Goal: Check status: Check status

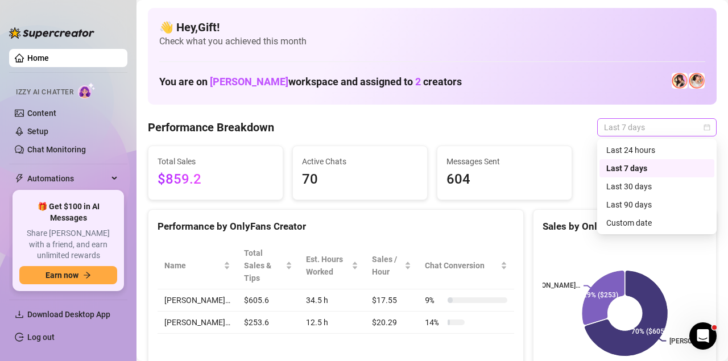
click at [671, 129] on span "Last 7 days" at bounding box center [657, 127] width 106 height 17
click at [628, 229] on div "Custom date" at bounding box center [657, 223] width 101 height 13
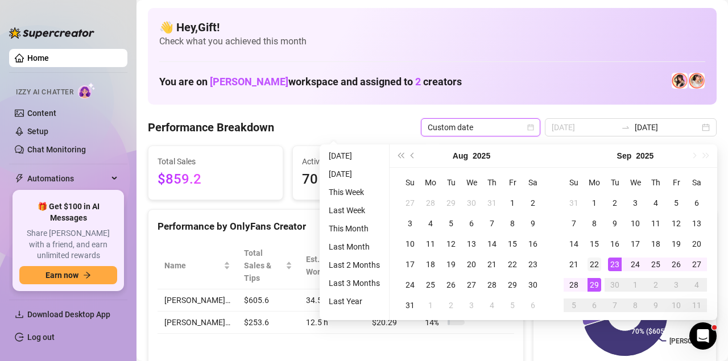
type input "[DATE]"
click at [601, 260] on td "22" at bounding box center [594, 264] width 20 height 20
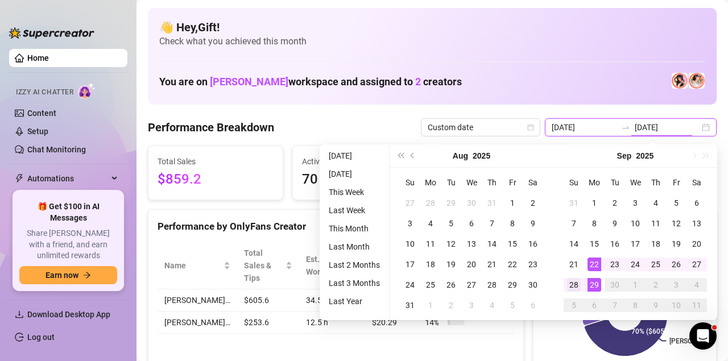
type input "[DATE]"
click at [572, 285] on div "28" at bounding box center [574, 285] width 14 height 14
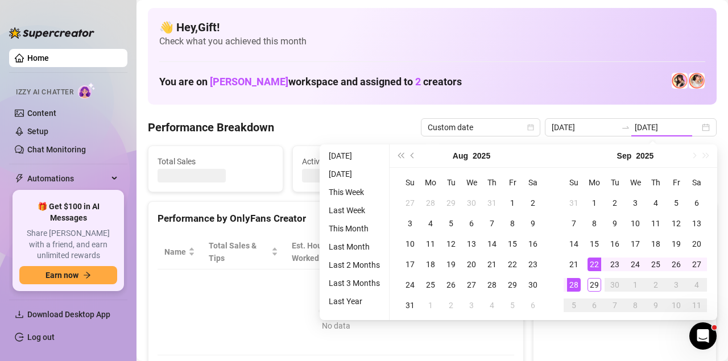
type input "[DATE]"
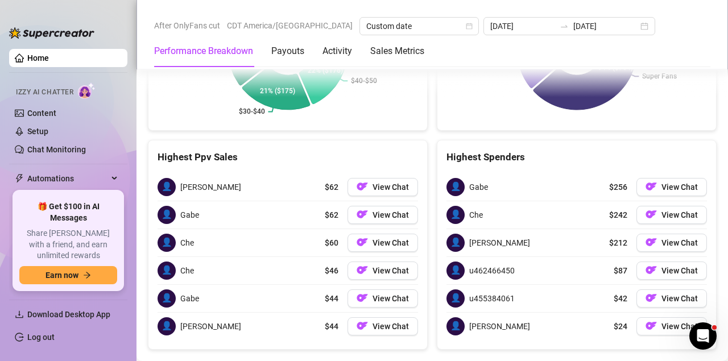
scroll to position [1638, 0]
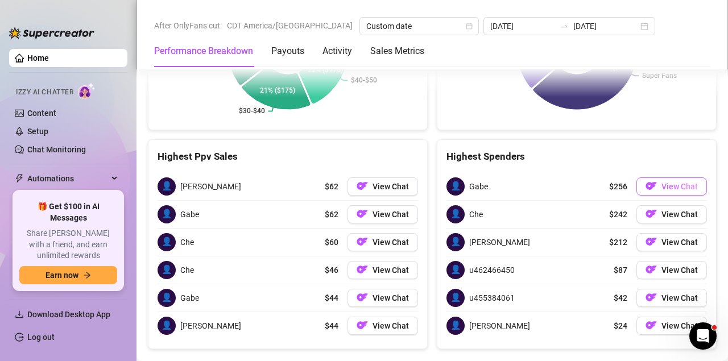
click at [678, 173] on div "👤 Gabe $256 View Chat" at bounding box center [577, 186] width 261 height 27
click at [678, 182] on span "View Chat" at bounding box center [680, 186] width 36 height 9
